Goal: Information Seeking & Learning: Learn about a topic

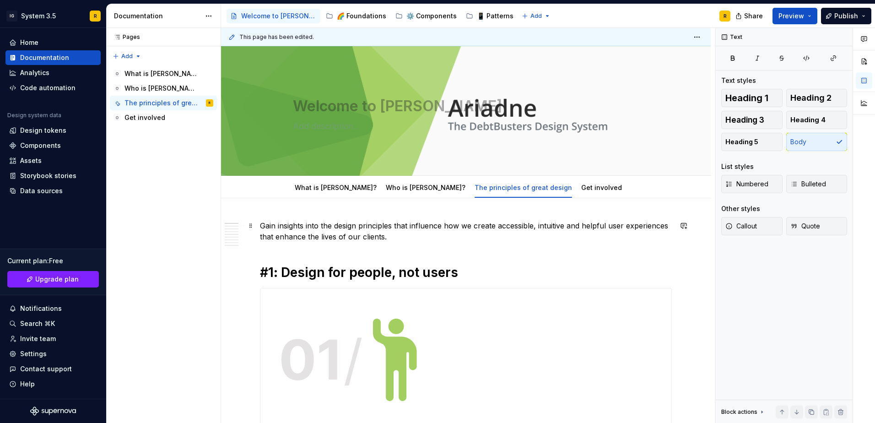
click at [411, 222] on p "Gain insights into the design principles that influence how we create accessibl…" at bounding box center [466, 231] width 412 height 22
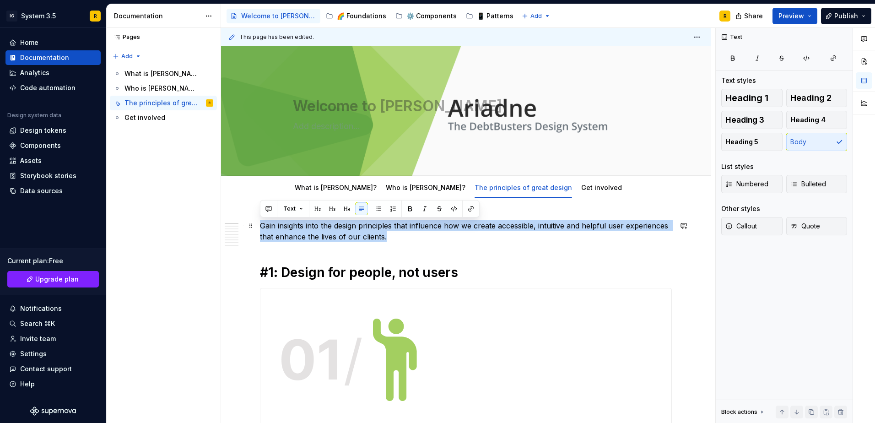
click at [411, 222] on p "Gain insights into the design principles that influence how we create accessibl…" at bounding box center [466, 231] width 412 height 22
copy p "Gain insights into the design principles that influence how we create accessibl…"
click at [345, 272] on h1 "#1: Design for people, not users" at bounding box center [466, 272] width 412 height 16
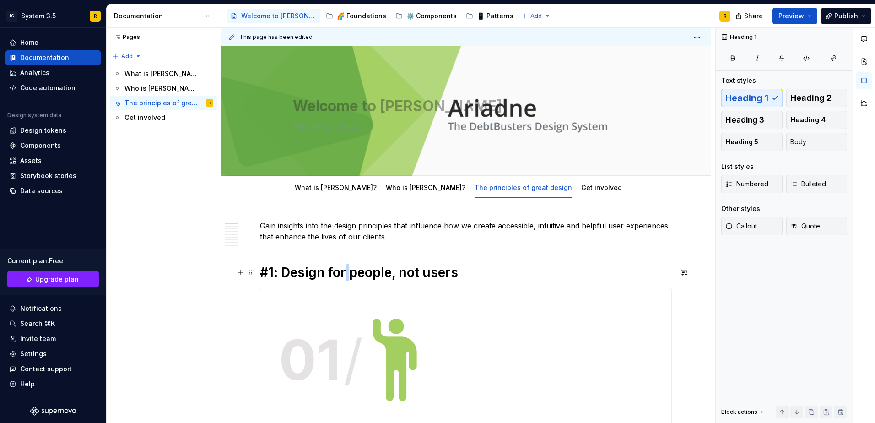
click at [345, 272] on h1 "#1: Design for people, not users" at bounding box center [466, 272] width 412 height 16
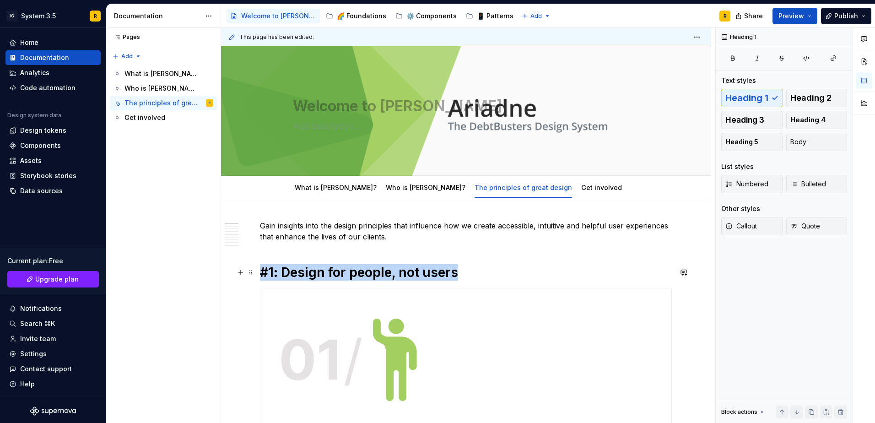
click at [345, 272] on h1 "#1: Design for people, not users" at bounding box center [466, 272] width 412 height 16
copy h1 "#1: Design for people, not users"
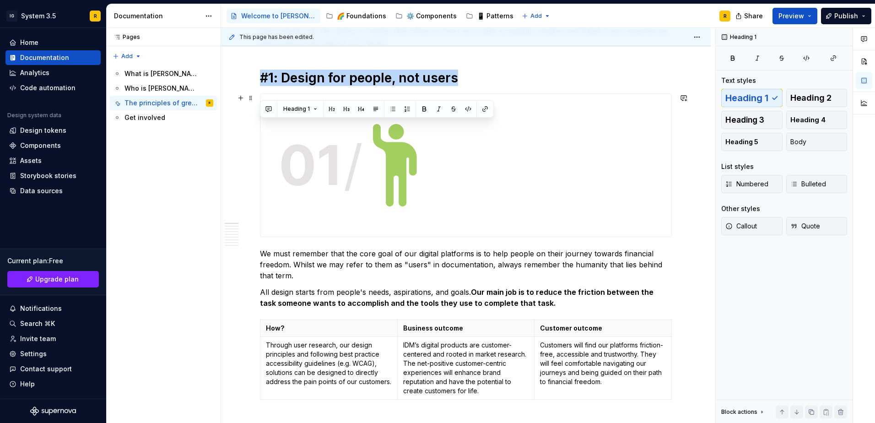
scroll to position [275, 0]
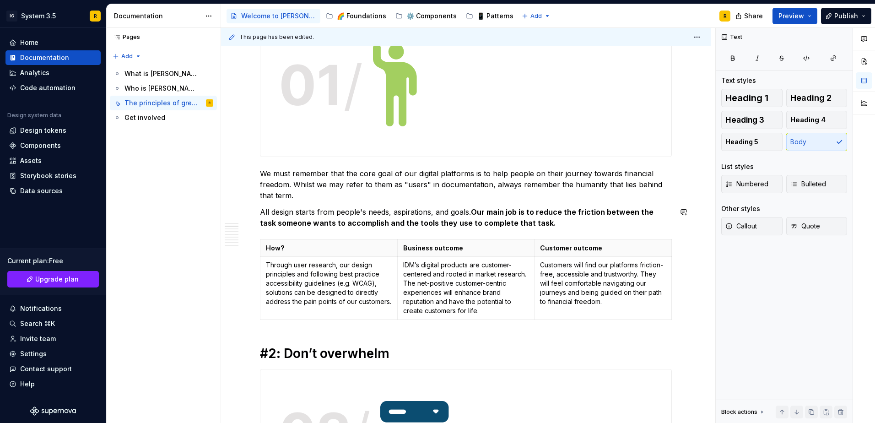
drag, startPoint x: 532, startPoint y: 217, endPoint x: 503, endPoint y: 208, distance: 30.1
click at [503, 208] on p "All design starts from people's needs, aspirations, and goals. Our main job is …" at bounding box center [466, 217] width 412 height 22
click at [519, 218] on strong "Our main job is to reduce the friction between the task someone wants to accomp…" at bounding box center [457, 217] width 395 height 20
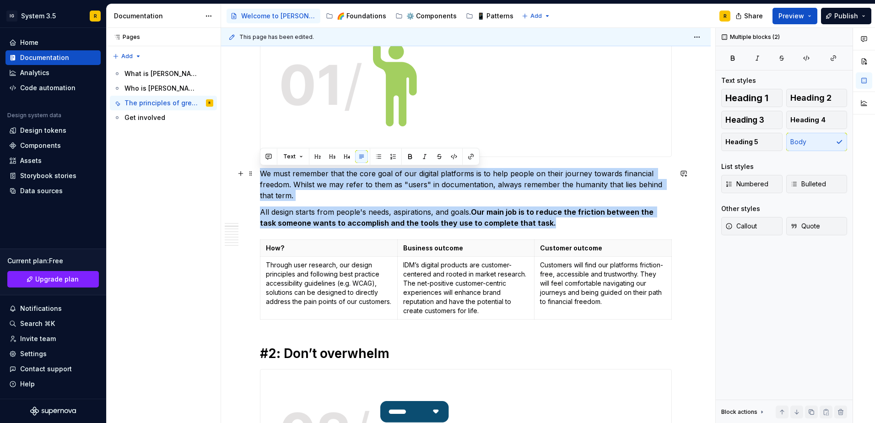
drag, startPoint x: 538, startPoint y: 225, endPoint x: 258, endPoint y: 174, distance: 284.3
copy div "We must remember that the core goal of our digital platforms is to help people …"
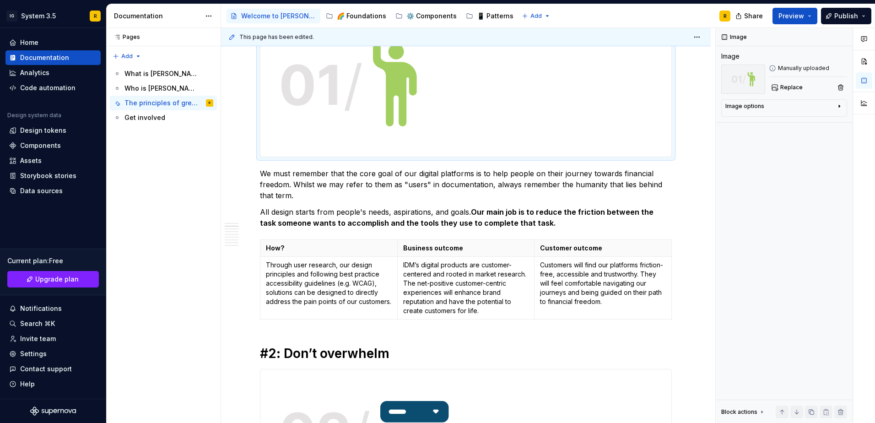
click at [387, 118] on img at bounding box center [347, 85] width 175 height 143
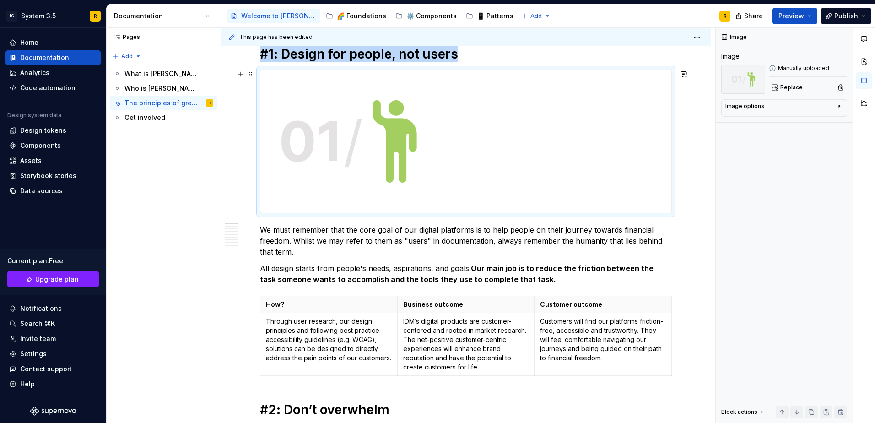
scroll to position [183, 0]
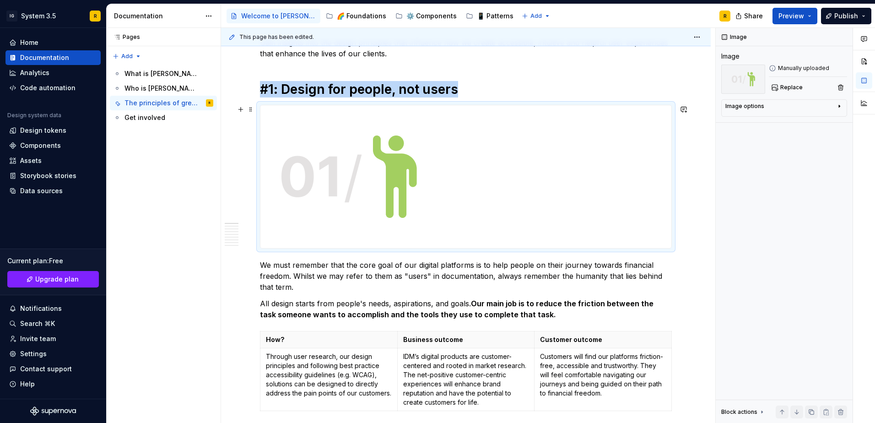
click at [417, 158] on img at bounding box center [347, 176] width 175 height 143
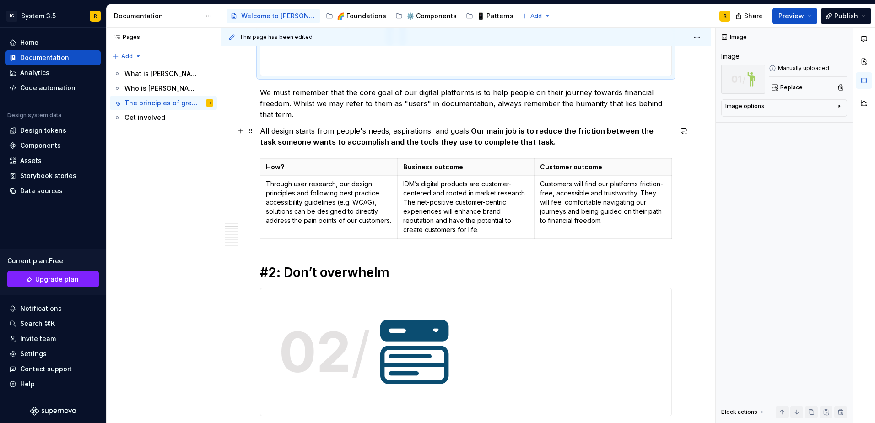
scroll to position [366, 0]
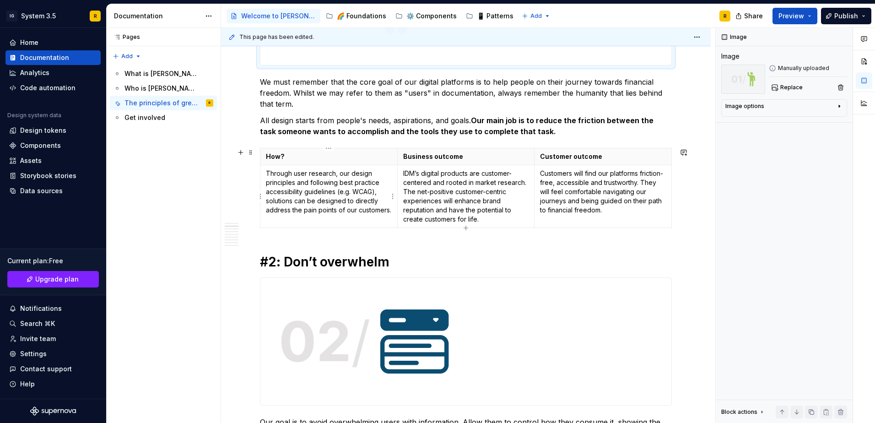
click at [357, 206] on p "Through user research, our design principles and following best practice access…" at bounding box center [329, 192] width 126 height 46
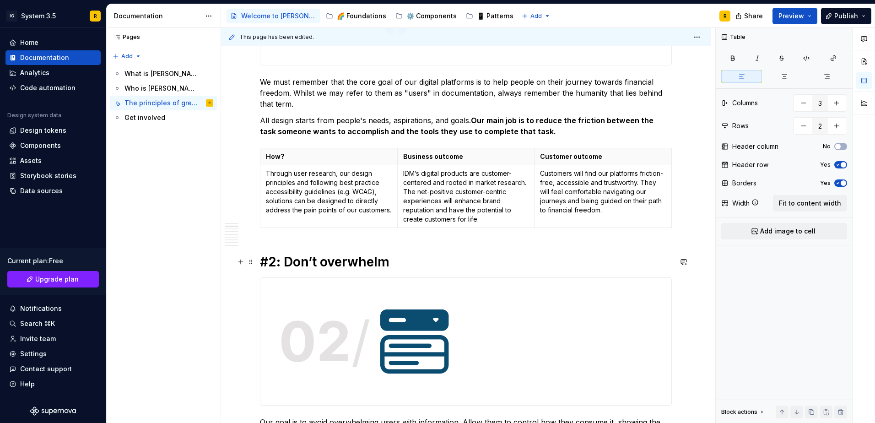
click at [321, 265] on h1 "#2: Don’t overwhelm" at bounding box center [466, 262] width 412 height 16
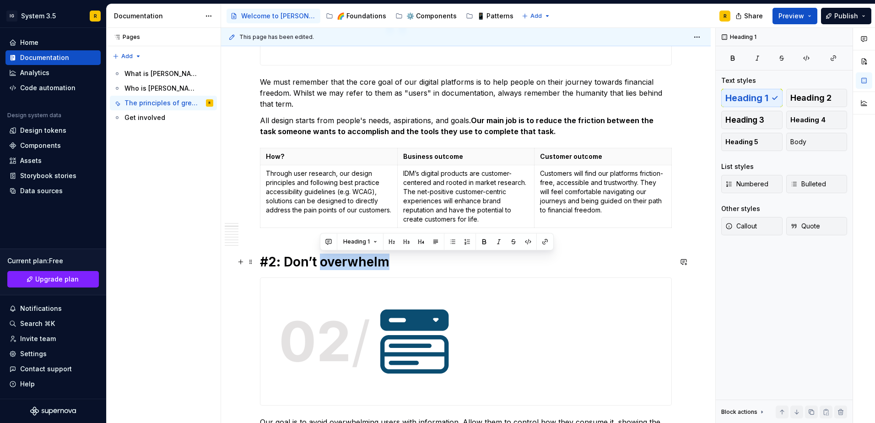
click at [321, 265] on h1 "#2: Don’t overwhelm" at bounding box center [466, 262] width 412 height 16
copy h1 "#2: Don’t overwhelm"
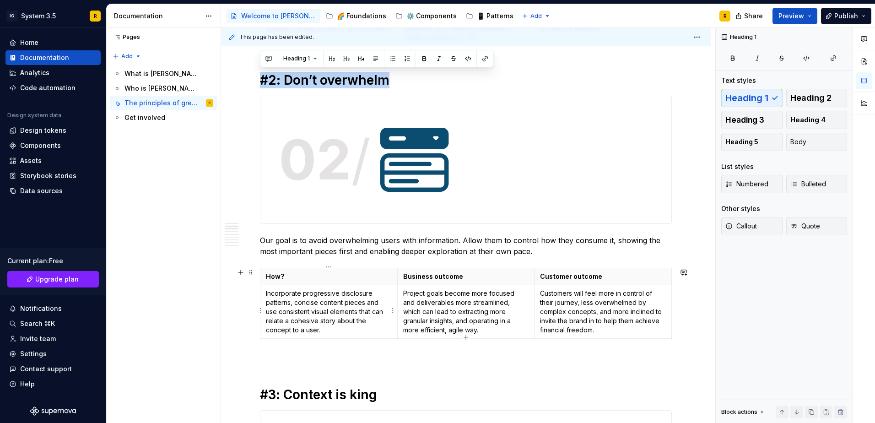
scroll to position [549, 0]
click at [341, 246] on p "Our goal is to avoid overwhelming users with information. Allow them to control…" at bounding box center [466, 244] width 412 height 22
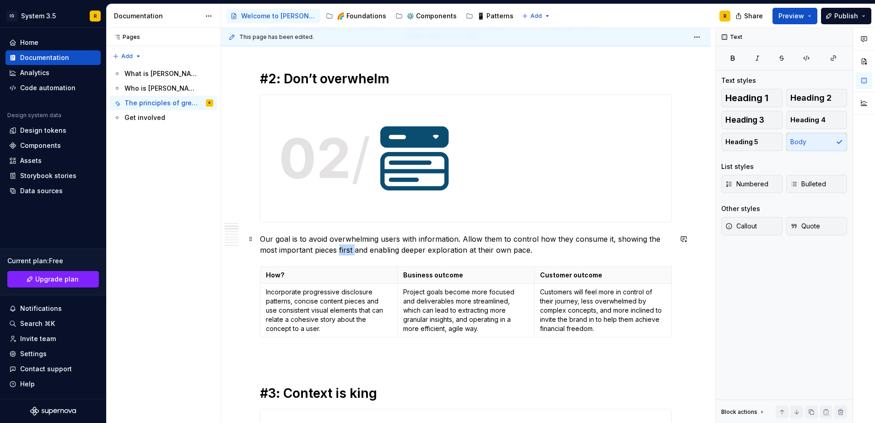
click at [341, 246] on p "Our goal is to avoid overwhelming users with information. Allow them to control…" at bounding box center [466, 244] width 412 height 22
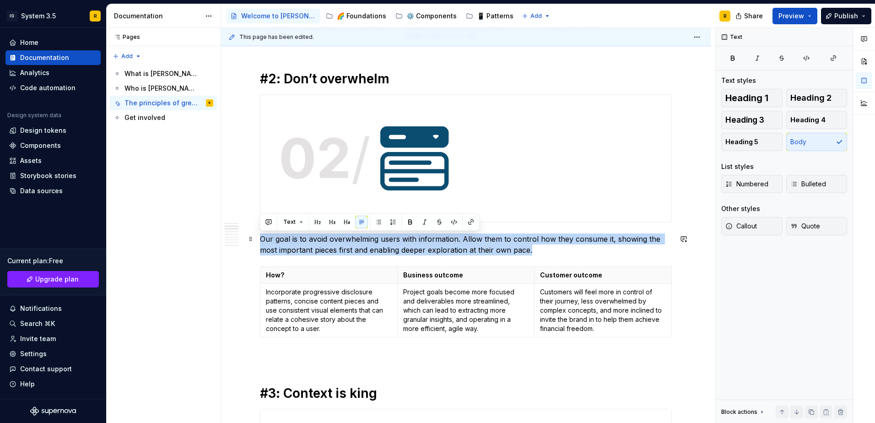
click at [341, 246] on p "Our goal is to avoid overwhelming users with information. Allow them to control…" at bounding box center [466, 244] width 412 height 22
copy p "Our goal is to avoid overwhelming users with information. Allow them to control…"
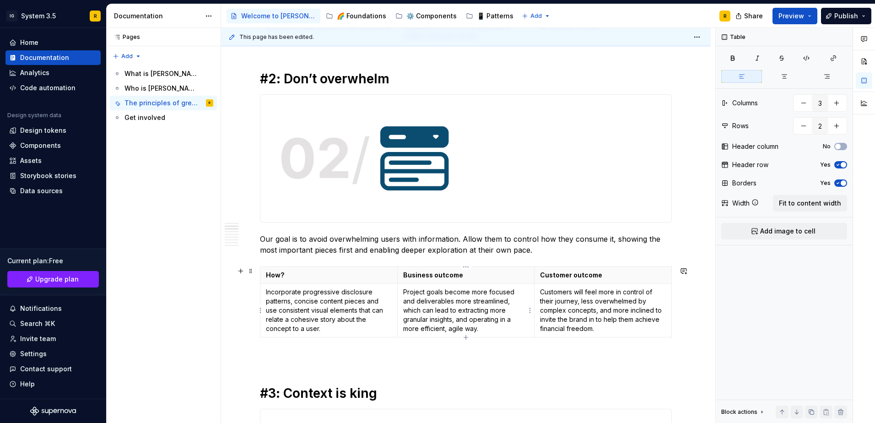
click at [495, 313] on p "Project goals become more focused and deliverables more streamlined, which can …" at bounding box center [466, 310] width 126 height 46
click at [361, 304] on p "Incorporate progressive disclosure patterns, concise content pieces and use con…" at bounding box center [329, 310] width 126 height 46
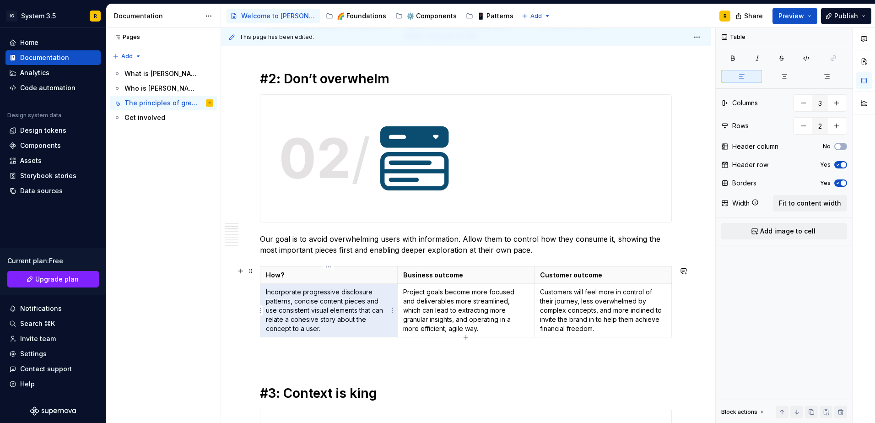
click at [361, 304] on p "Incorporate progressive disclosure patterns, concise content pieces and use con…" at bounding box center [329, 310] width 126 height 46
click at [422, 299] on p "Project goals become more focused and deliverables more streamlined, which can …" at bounding box center [466, 310] width 126 height 46
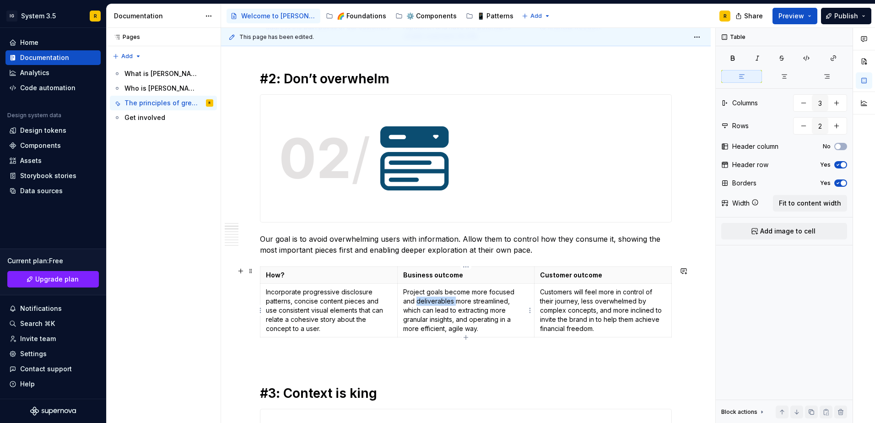
click at [422, 299] on p "Project goals become more focused and deliverables more streamlined, which can …" at bounding box center [466, 310] width 126 height 46
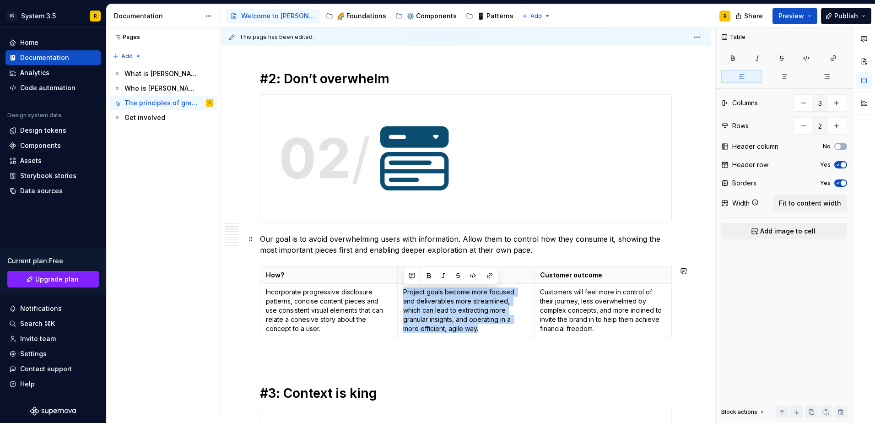
copy p "Project goals become more focused and deliverables more streamlined, which can …"
click at [577, 313] on p "Customers will feel more in control of their journey, less overwhelmed by compl…" at bounding box center [603, 310] width 126 height 46
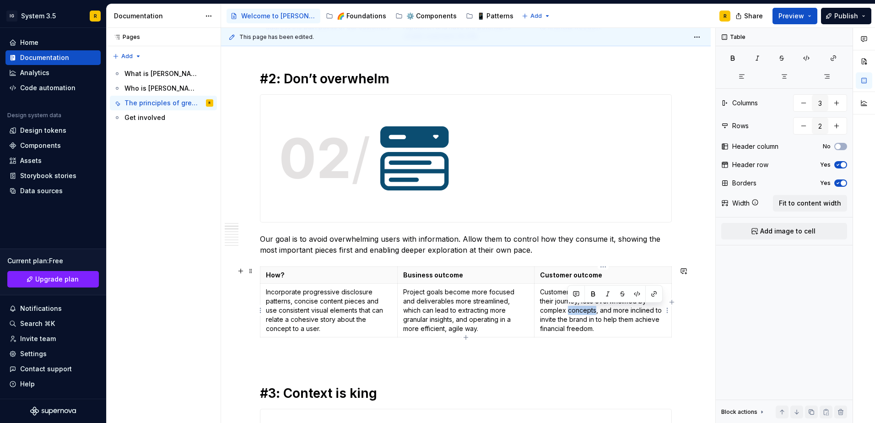
click at [577, 313] on p "Customers will feel more in control of their journey, less overwhelmed by compl…" at bounding box center [603, 310] width 126 height 46
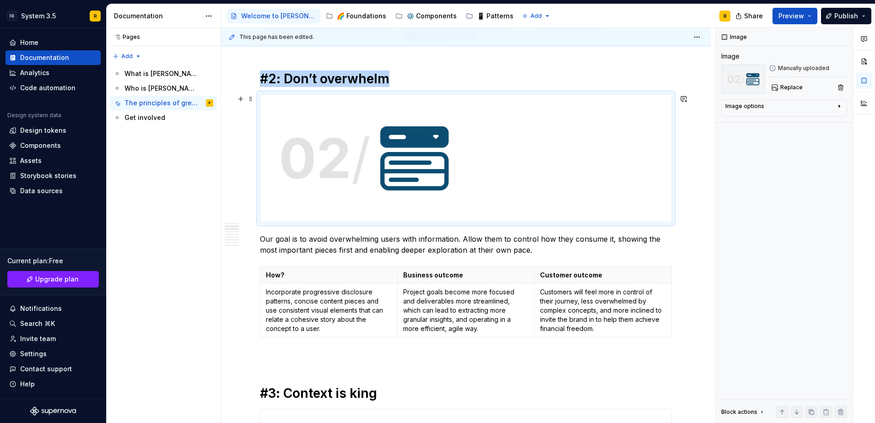
click at [405, 173] on img at bounding box center [363, 158] width 207 height 127
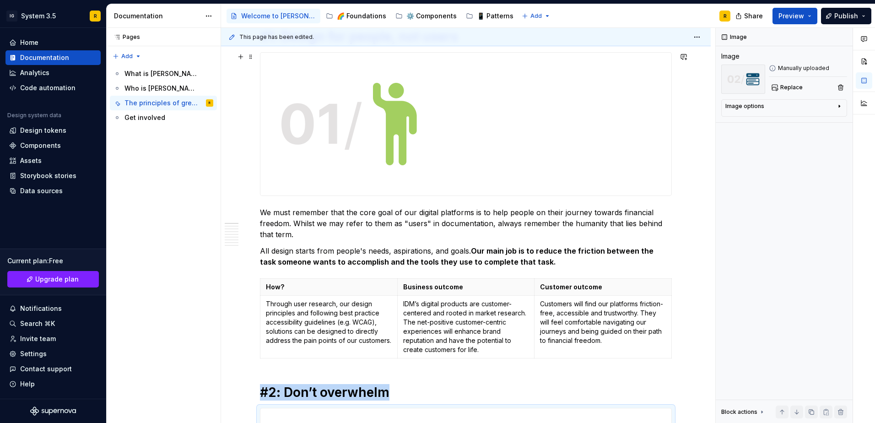
scroll to position [183, 0]
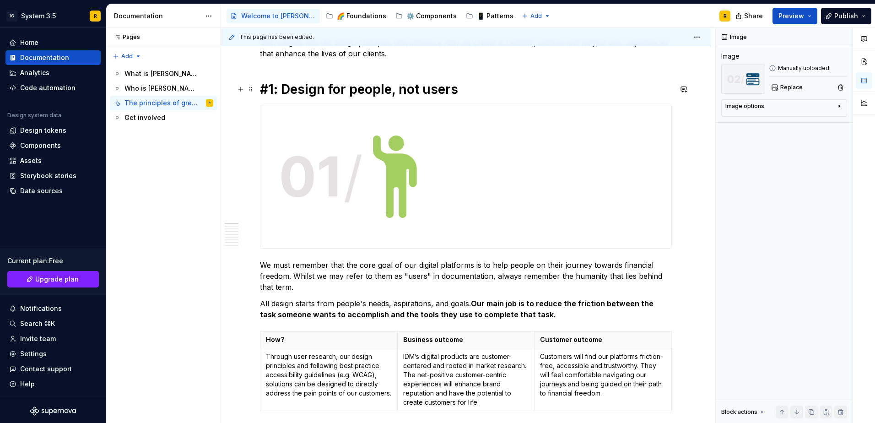
click at [349, 88] on h1 "#1: Design for people, not users" at bounding box center [466, 89] width 412 height 16
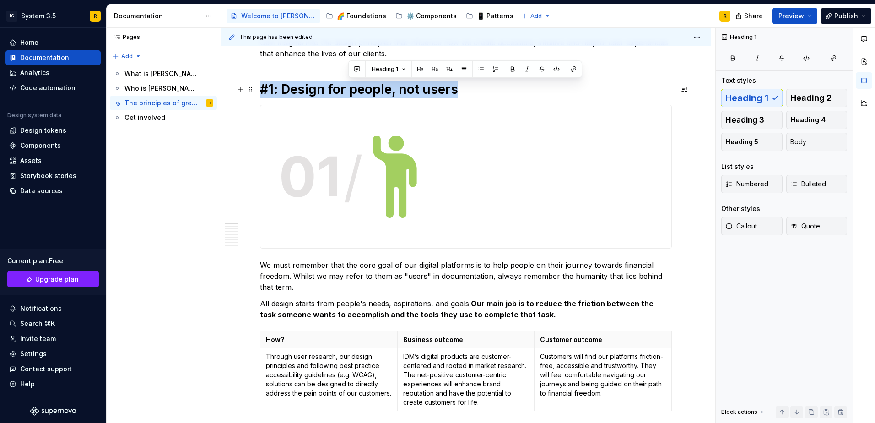
click at [349, 88] on h1 "#1: Design for people, not users" at bounding box center [466, 89] width 412 height 16
copy h1 "#1: Design for people, not users"
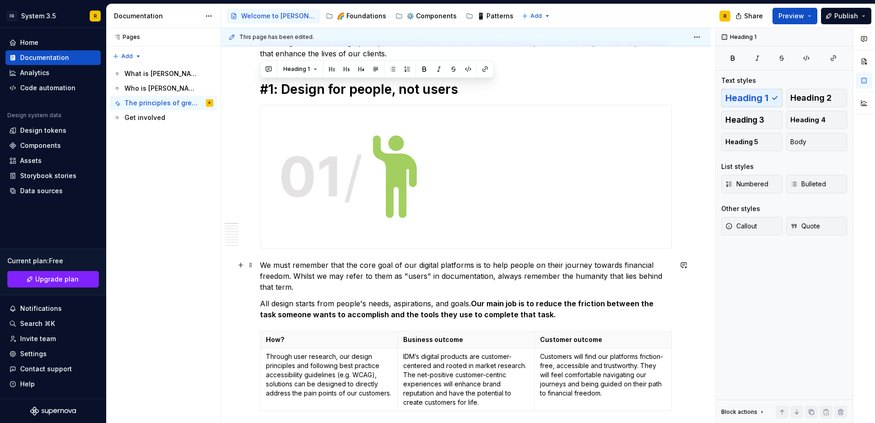
click at [356, 272] on p "We must remember that the core goal of our digital platforms is to help people …" at bounding box center [466, 275] width 412 height 33
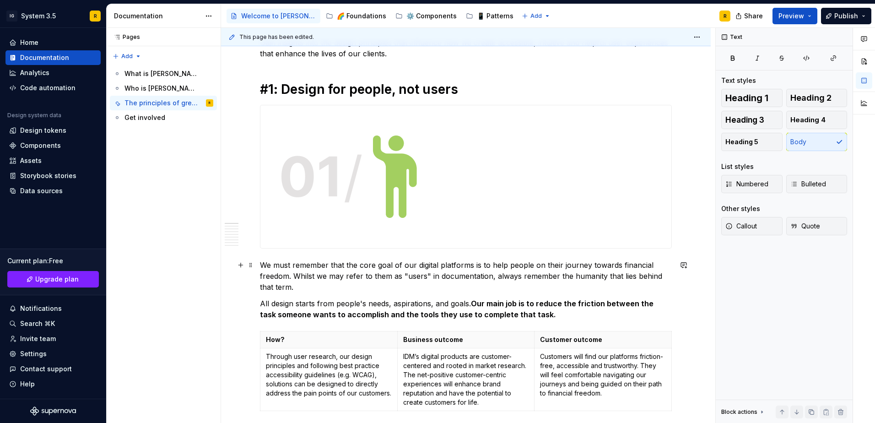
click at [356, 272] on p "We must remember that the core goal of our digital platforms is to help people …" at bounding box center [466, 275] width 412 height 33
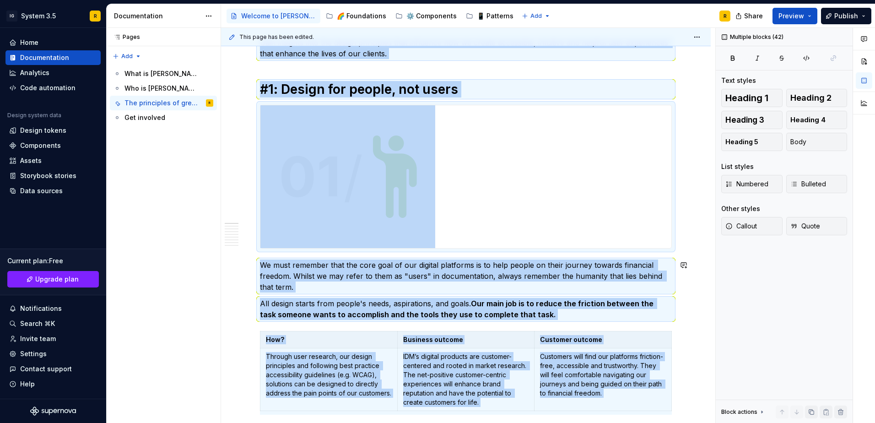
click at [467, 298] on p "All design starts from people's needs, aspirations, and goals. Our main job is …" at bounding box center [466, 309] width 412 height 22
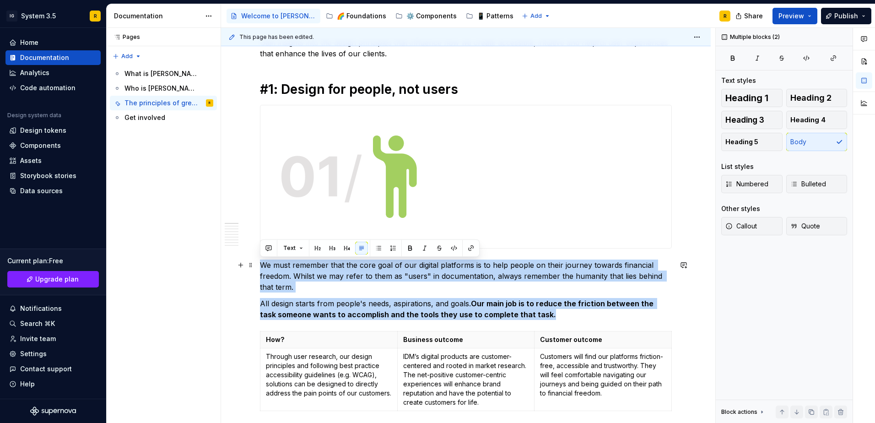
drag, startPoint x: 519, startPoint y: 309, endPoint x: 261, endPoint y: 263, distance: 262.6
copy div "We must remember that the core goal of our digital platforms is to help people …"
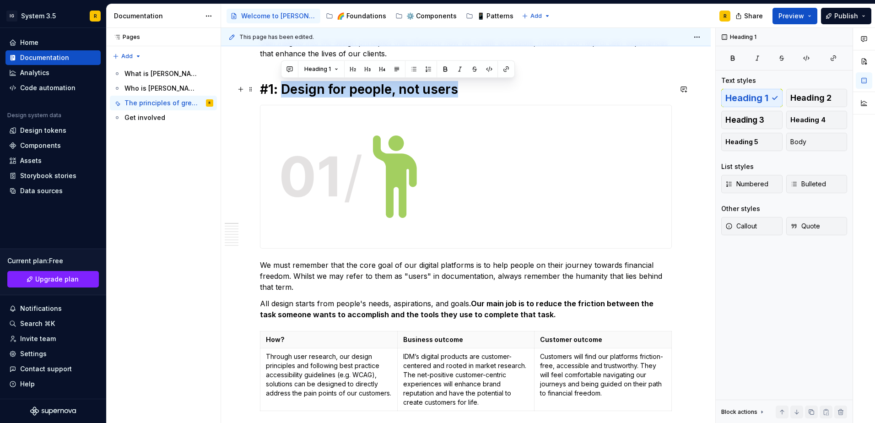
drag, startPoint x: 296, startPoint y: 88, endPoint x: 468, endPoint y: 82, distance: 171.7
click at [468, 82] on h1 "#1: Design for people, not users" at bounding box center [466, 89] width 412 height 16
copy h1 "Design for people, not users"
click at [301, 359] on p "Through user research, our design principles and following best practice access…" at bounding box center [329, 375] width 126 height 46
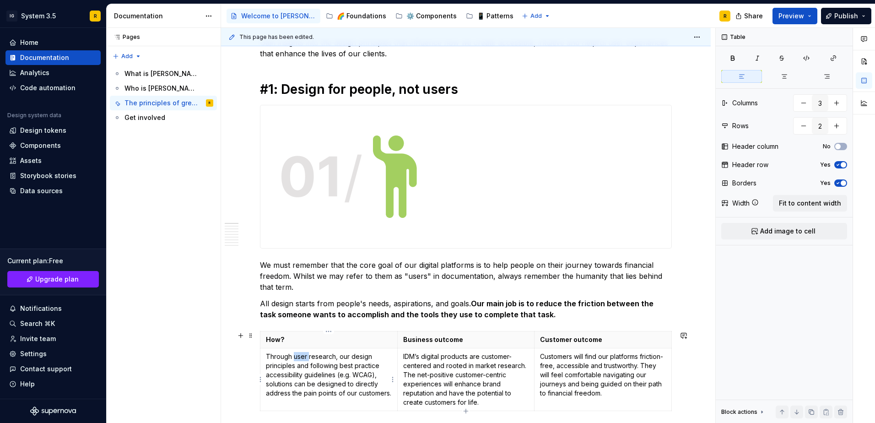
click at [301, 359] on p "Through user research, our design principles and following best practice access…" at bounding box center [329, 375] width 126 height 46
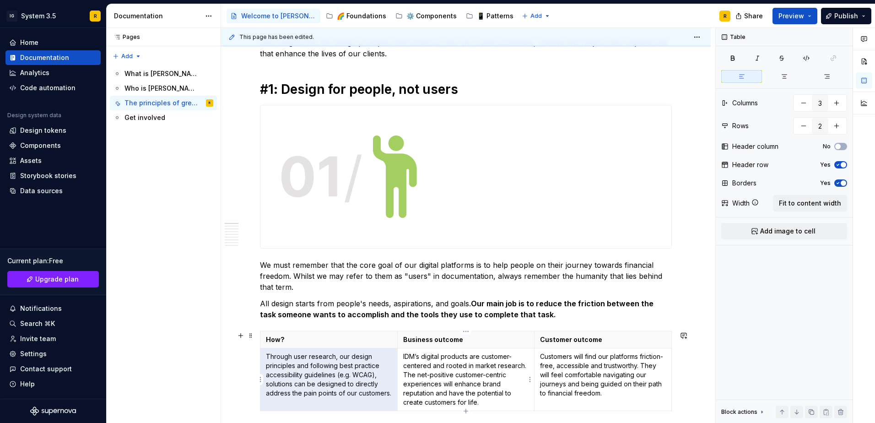
click at [426, 380] on p "IDM’s digital products are customer-centered and rooted in market research. The…" at bounding box center [466, 379] width 126 height 55
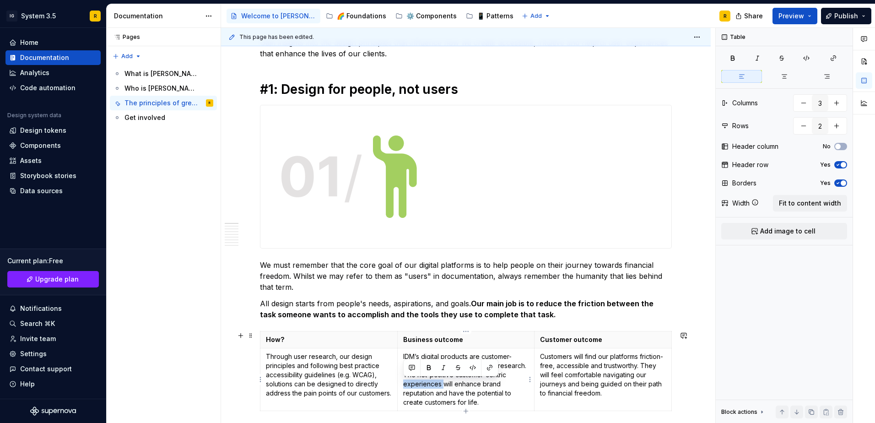
click at [426, 380] on p "IDM’s digital products are customer-centered and rooted in market research. The…" at bounding box center [466, 379] width 126 height 55
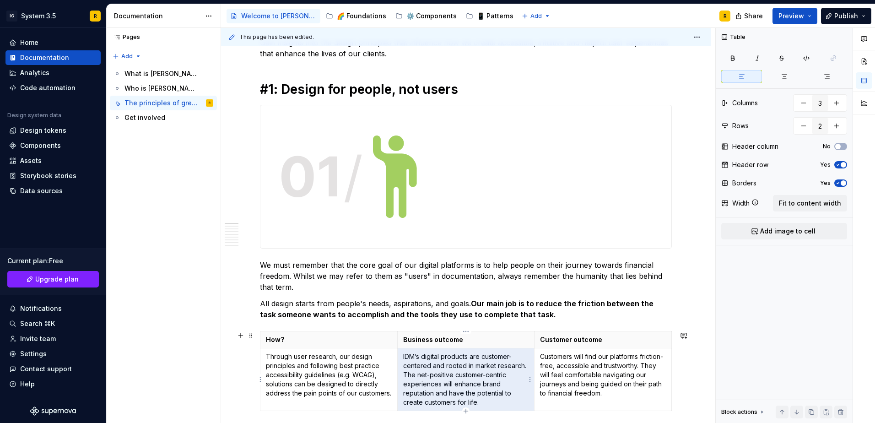
click at [579, 371] on p "Customers will find our platforms friction-free, accessible and trustworthy. Th…" at bounding box center [603, 375] width 126 height 46
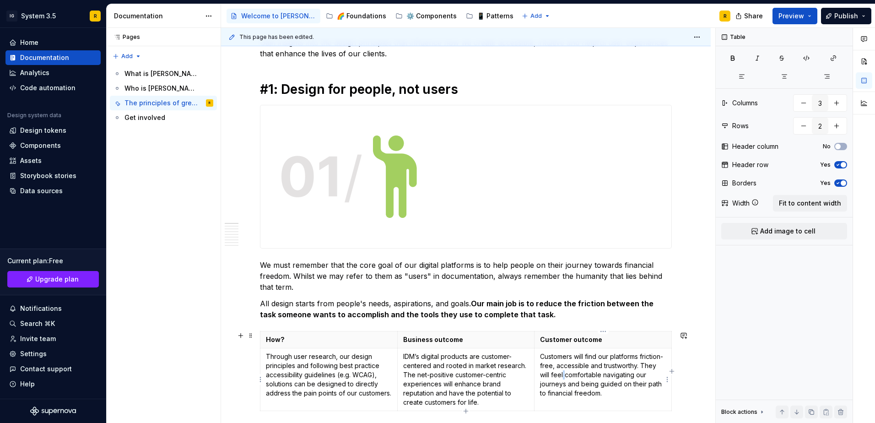
click at [579, 371] on p "Customers will find our platforms friction-free, accessible and trustworthy. Th…" at bounding box center [603, 375] width 126 height 46
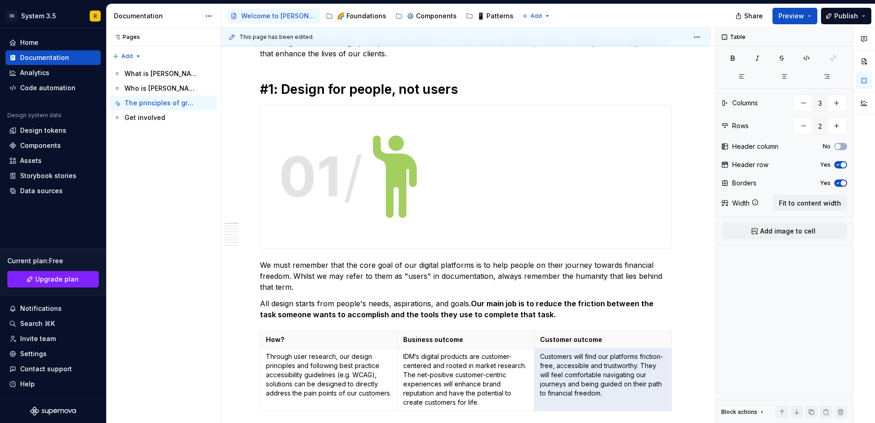
type textarea "*"
